Goal: Obtain resource: Obtain resource

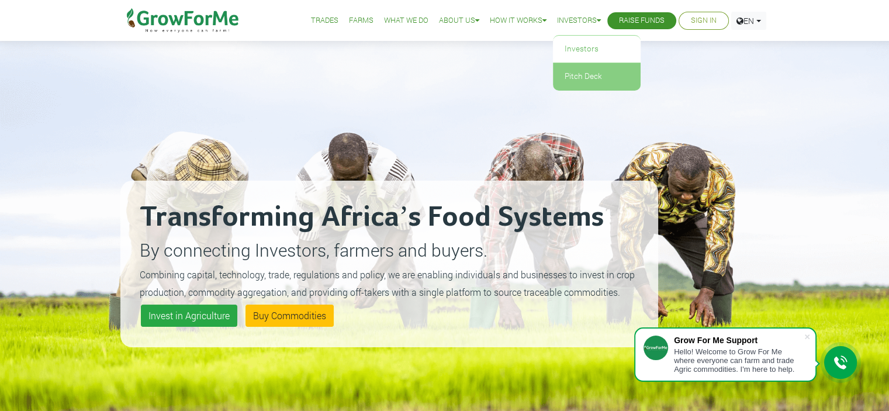
click at [573, 77] on link "Pitch Deck" at bounding box center [597, 76] width 88 height 27
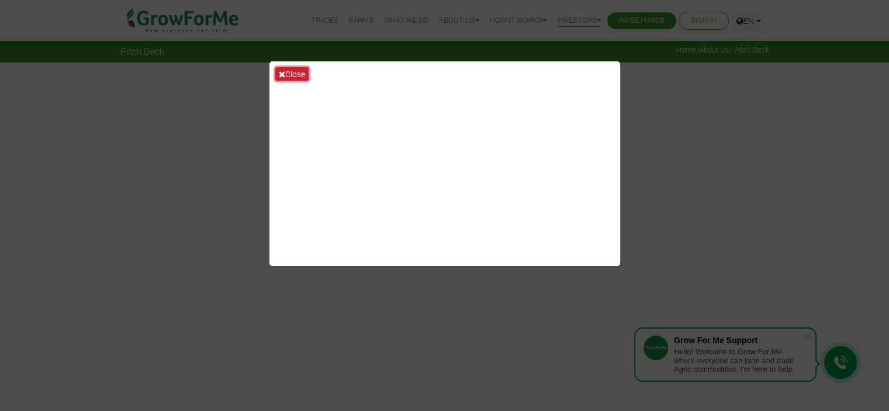
click at [294, 68] on button "Close" at bounding box center [291, 73] width 33 height 13
